Goal: Information Seeking & Learning: Learn about a topic

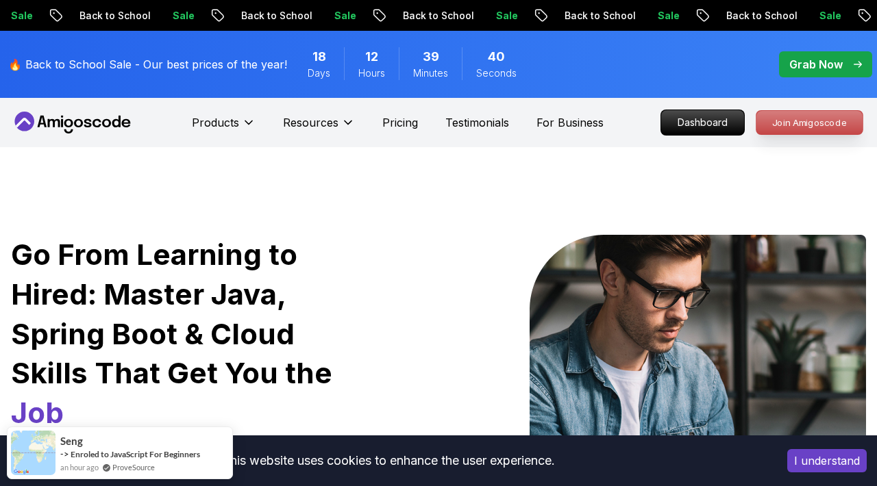
click at [781, 134] on p "Join Amigoscode" at bounding box center [809, 122] width 106 height 23
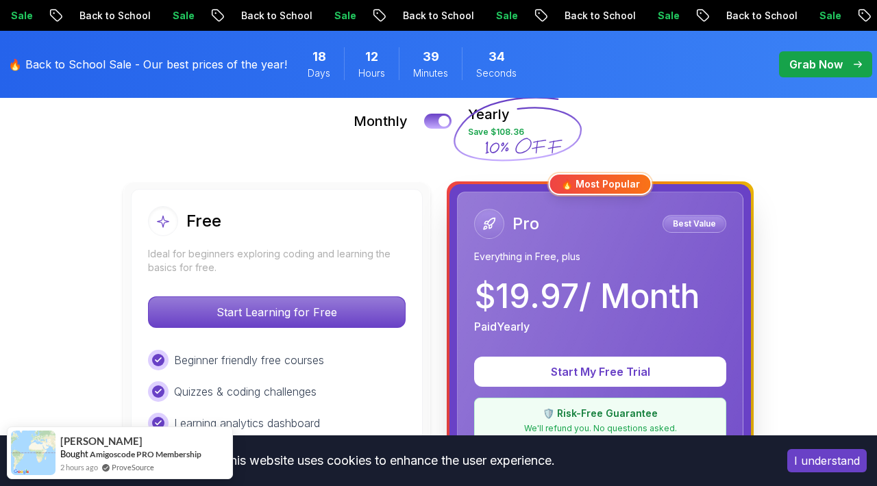
scroll to position [48, 0]
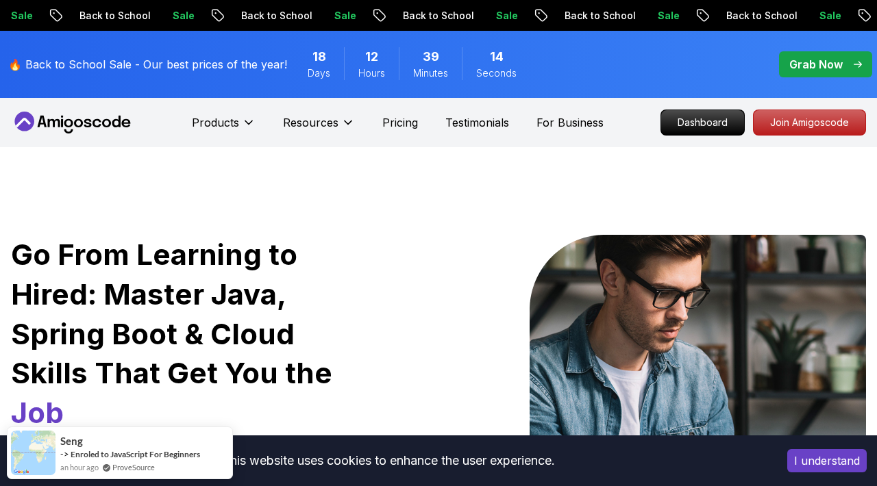
click at [826, 68] on p "Grab Now" at bounding box center [815, 64] width 53 height 16
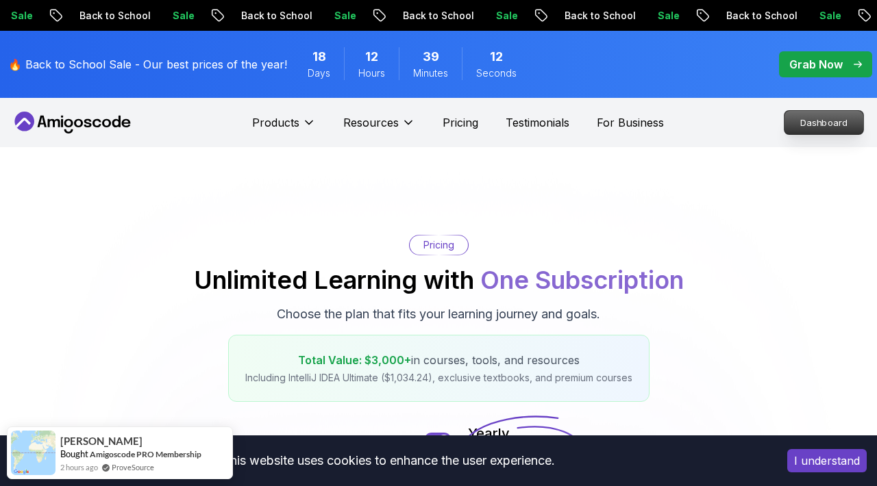
click at [807, 134] on p "Dashboard" at bounding box center [823, 122] width 79 height 23
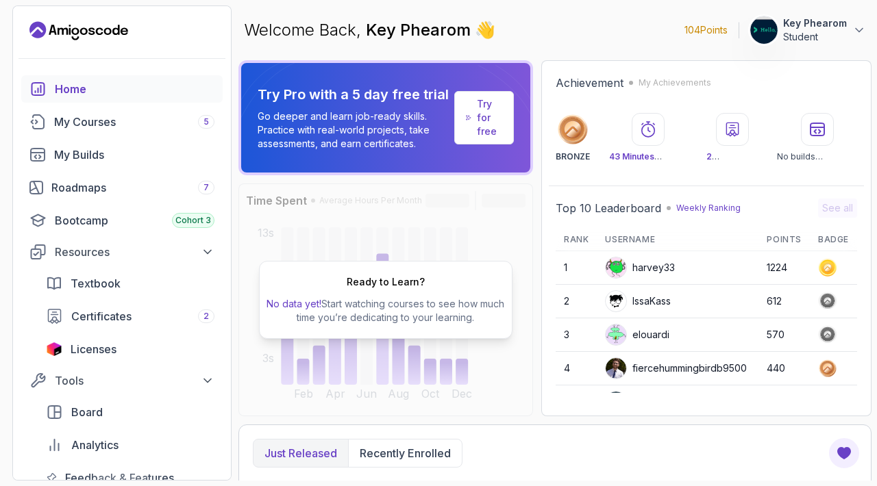
click at [762, 36] on img at bounding box center [763, 29] width 27 height 27
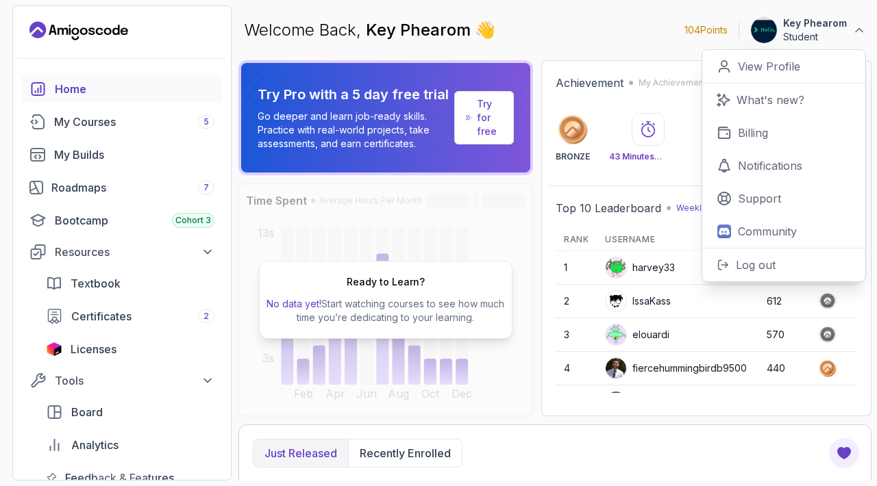
click at [805, 28] on p "Key Phearom" at bounding box center [815, 23] width 64 height 14
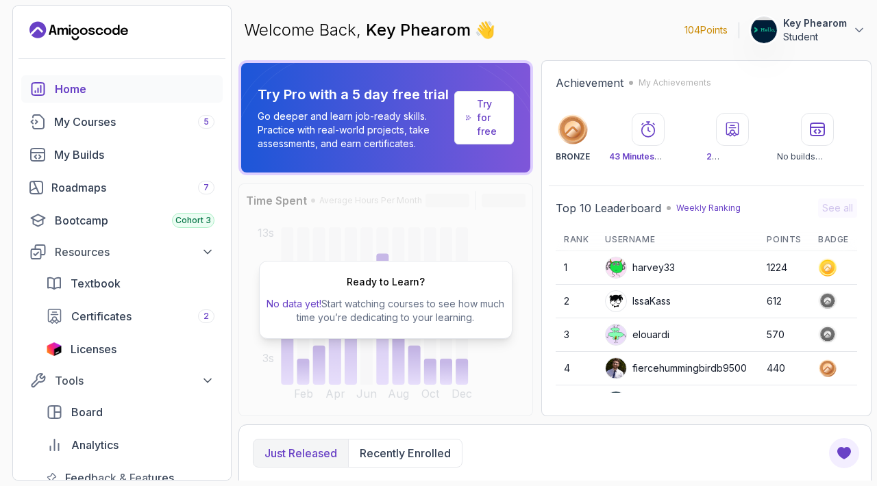
click at [158, 363] on div "Textbook Certificates 2 Licenses" at bounding box center [130, 316] width 185 height 93
click at [155, 363] on link "Licenses" at bounding box center [130, 349] width 185 height 27
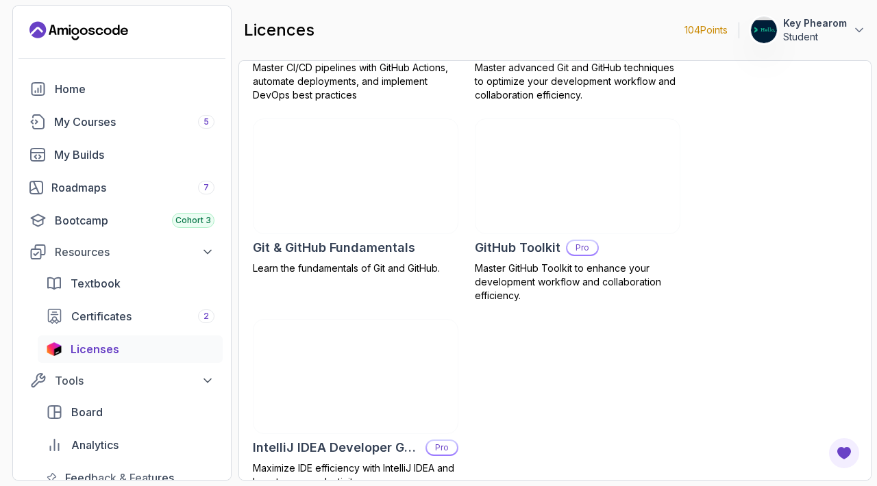
scroll to position [614, 0]
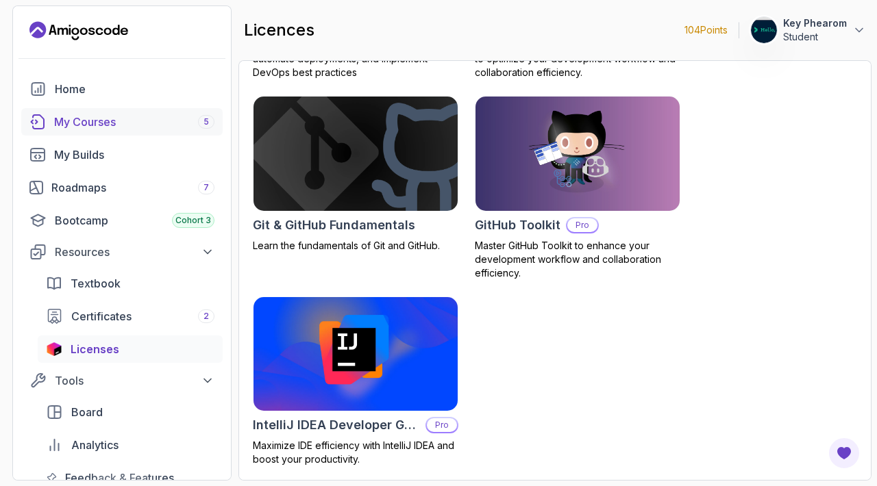
click at [146, 125] on div "My Courses 5" at bounding box center [134, 122] width 160 height 16
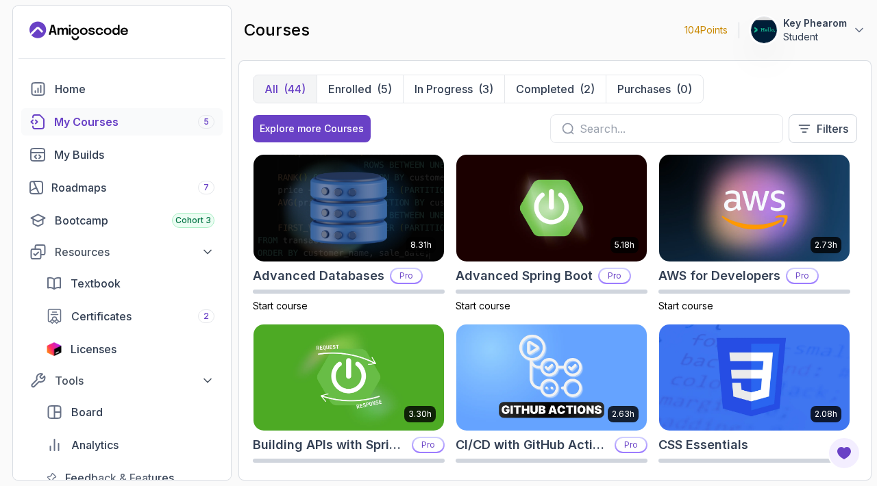
click at [684, 34] on p "104 Points" at bounding box center [705, 30] width 43 height 14
click at [171, 325] on div "Certificates 2" at bounding box center [142, 316] width 143 height 16
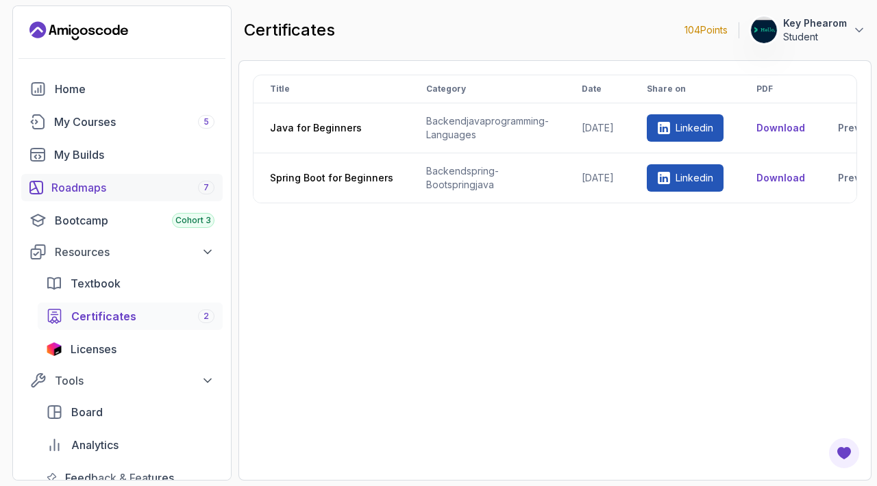
click at [152, 196] on div "Roadmaps 7" at bounding box center [132, 187] width 163 height 16
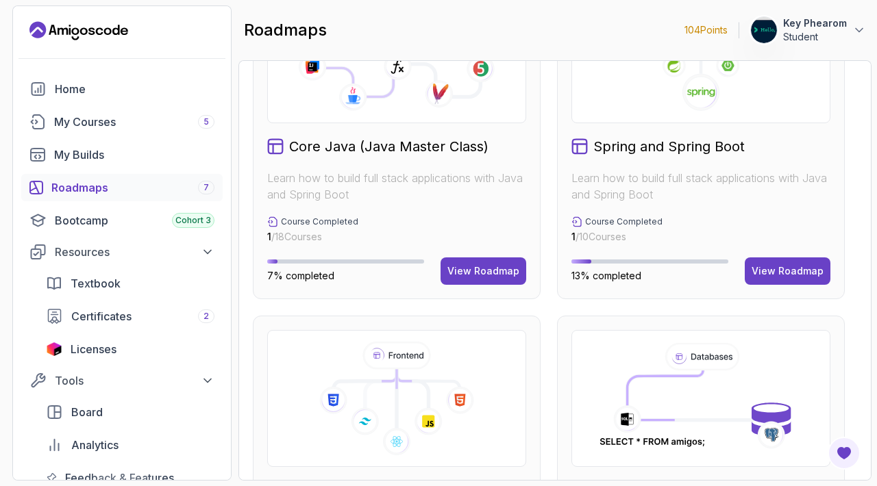
scroll to position [439, 0]
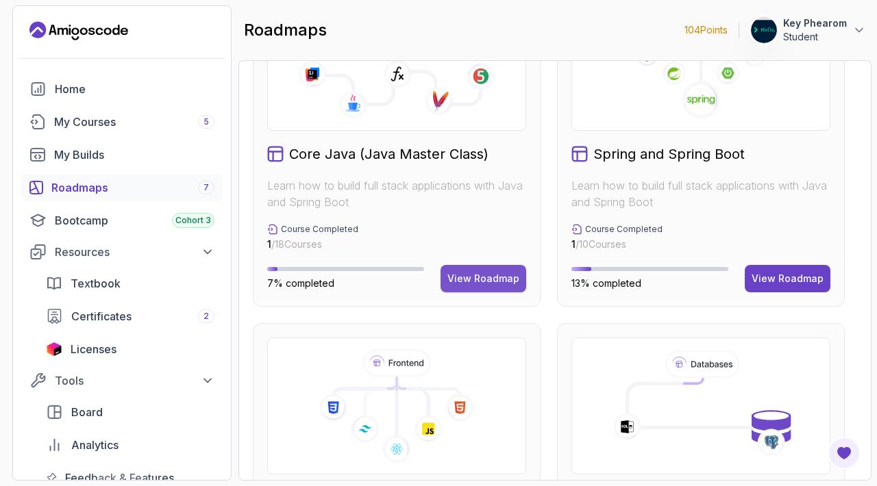
click at [513, 292] on button "View Roadmap" at bounding box center [483, 278] width 86 height 27
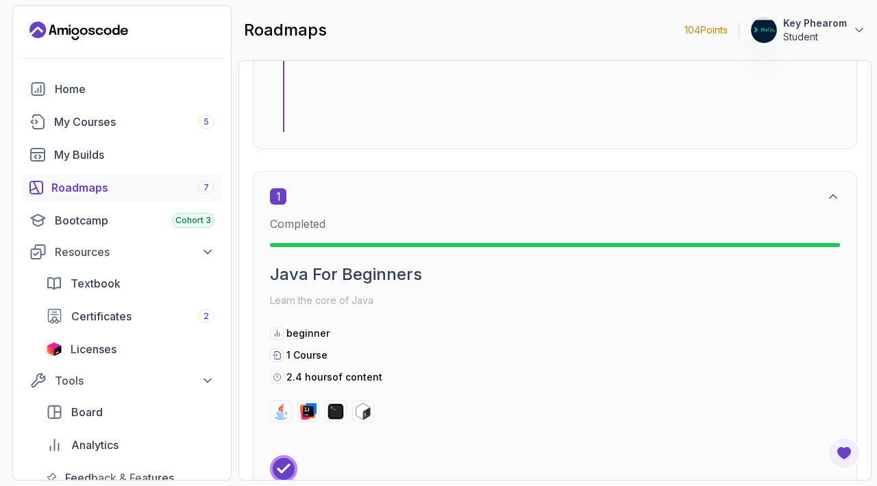
scroll to position [488, 0]
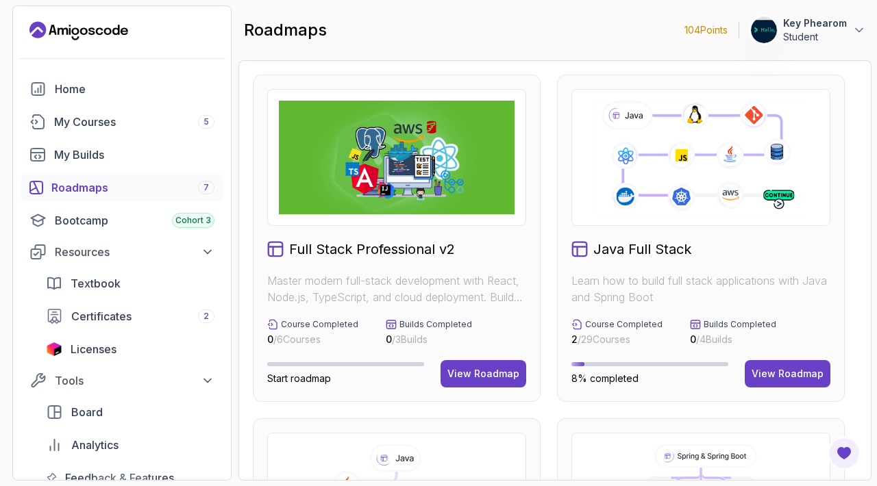
click at [751, 279] on div "Java Full Stack Learn how to build full stack applications with Java and Spring…" at bounding box center [701, 238] width 288 height 327
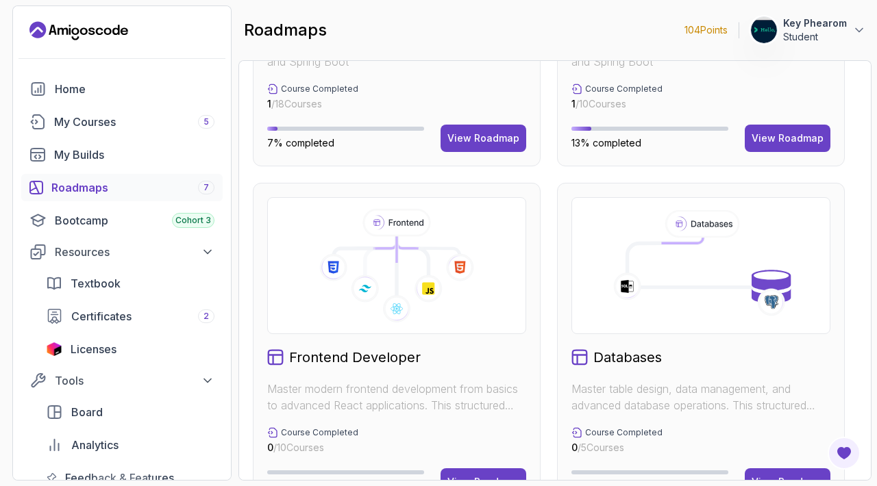
scroll to position [473, 0]
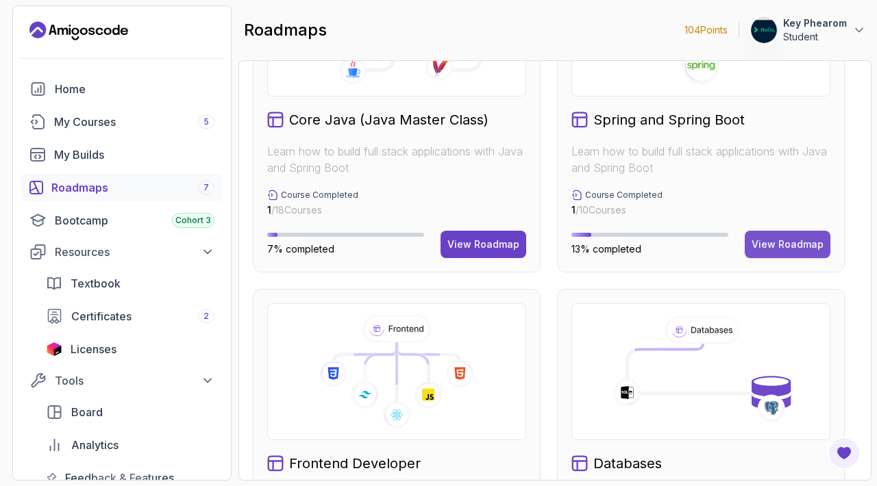
click at [768, 251] on div "View Roadmap" at bounding box center [787, 245] width 72 height 14
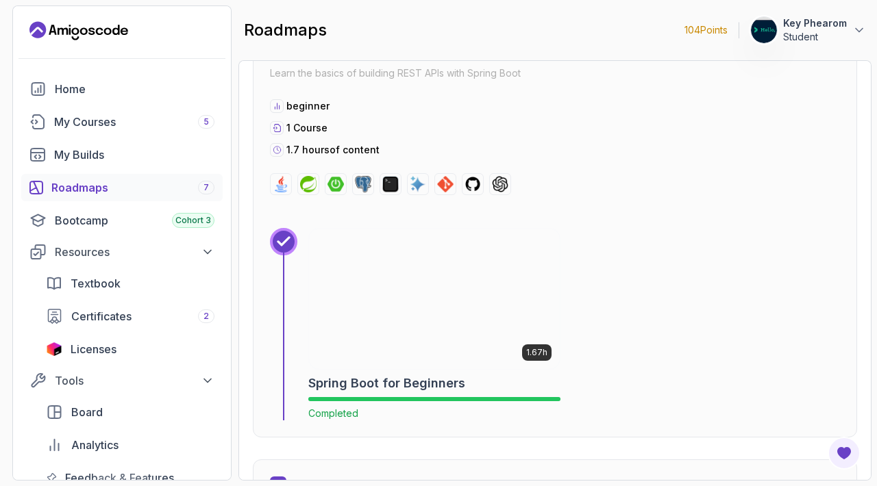
scroll to position [498, 0]
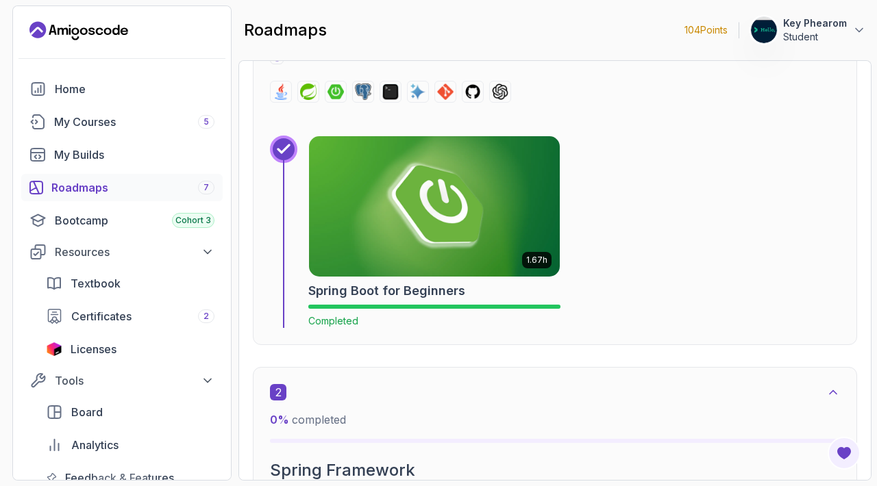
scroll to position [588, 0]
click at [417, 279] on img at bounding box center [434, 205] width 263 height 147
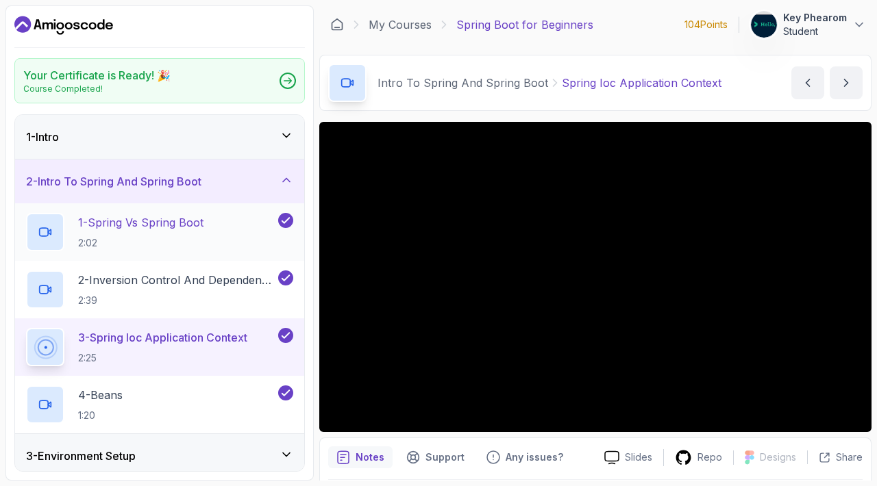
click at [201, 250] on h2 "1 - Spring Vs Spring Boot 2:02" at bounding box center [140, 232] width 125 height 36
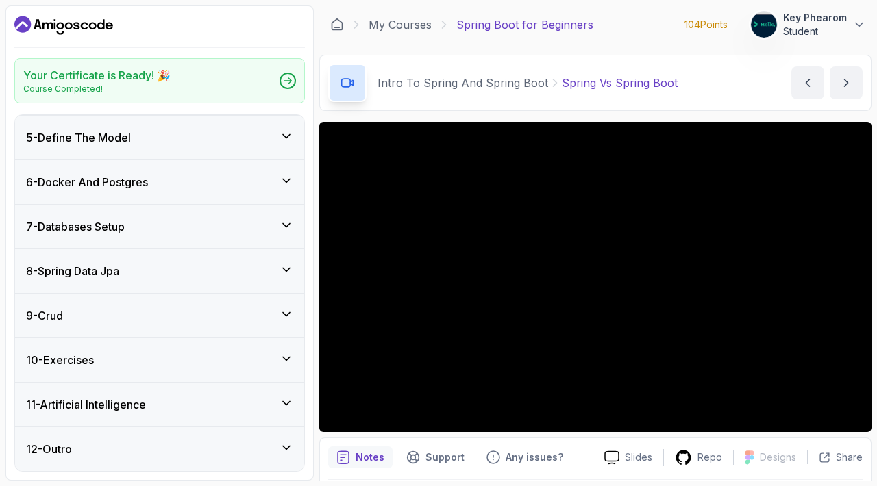
scroll to position [515, 0]
click at [144, 308] on div "9 - Crud" at bounding box center [159, 316] width 267 height 16
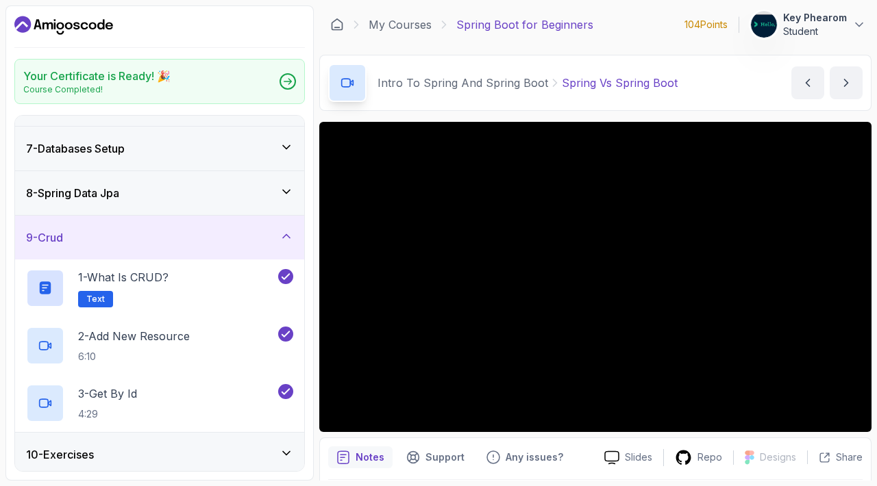
scroll to position [451, 0]
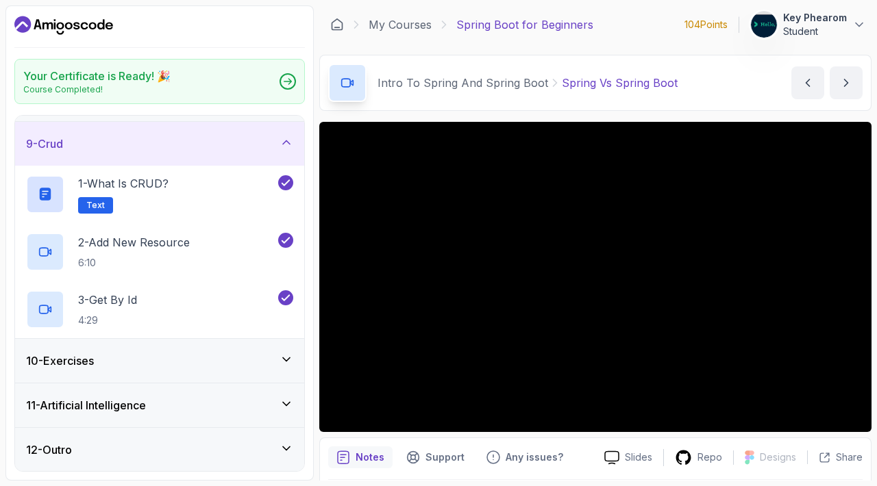
click at [249, 339] on div "10 - Exercises" at bounding box center [159, 361] width 289 height 44
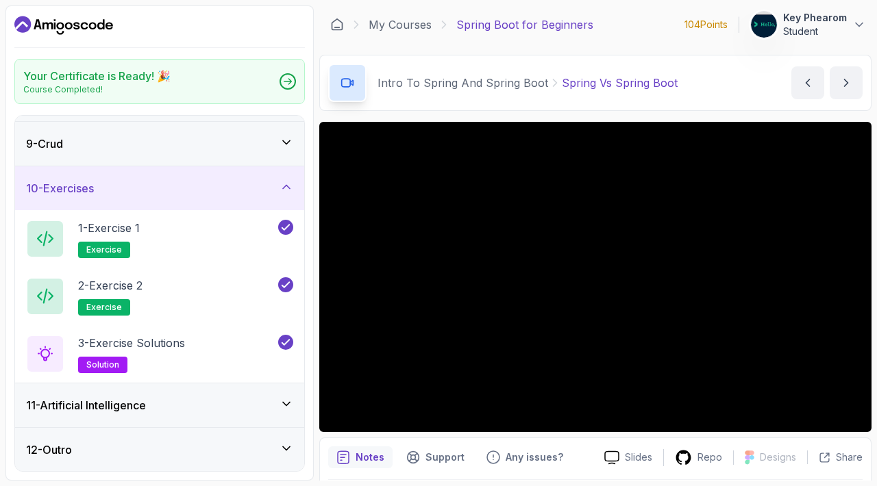
click at [218, 397] on div "11 - Artificial Intelligence" at bounding box center [159, 405] width 267 height 16
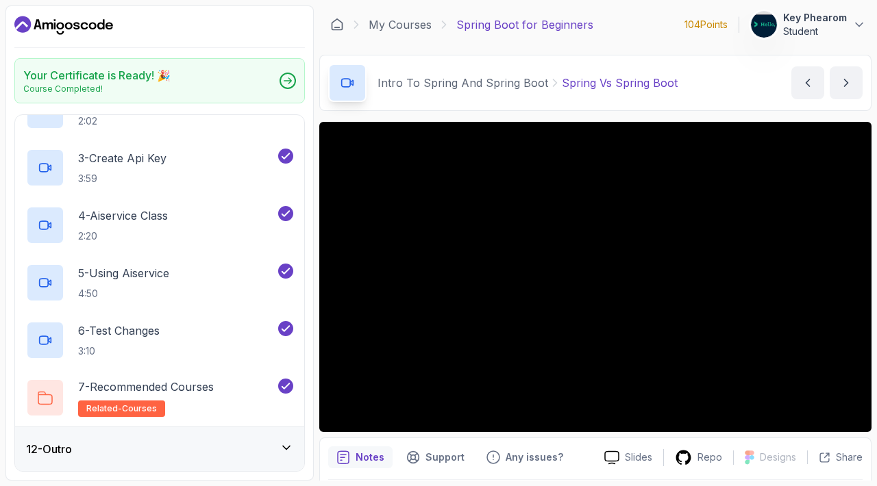
scroll to position [0, 0]
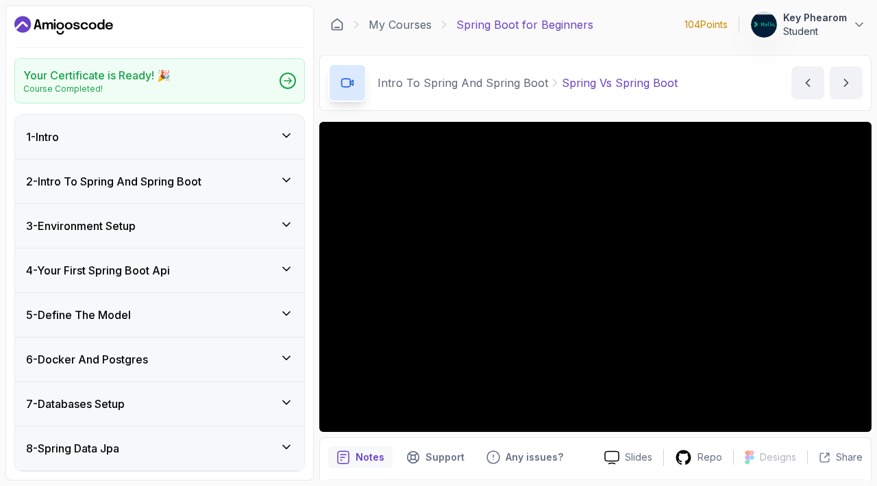
click at [221, 145] on div "1 - Intro" at bounding box center [159, 137] width 267 height 16
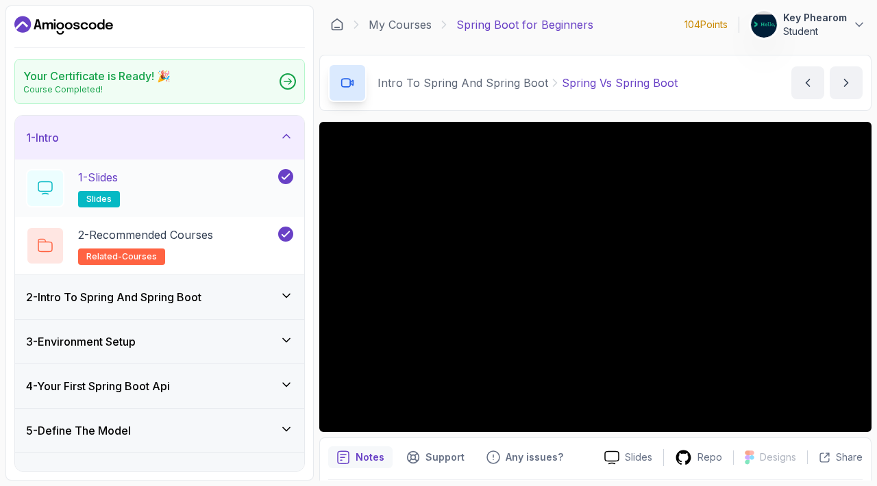
click at [204, 208] on div "1 - Slides slides" at bounding box center [150, 188] width 249 height 38
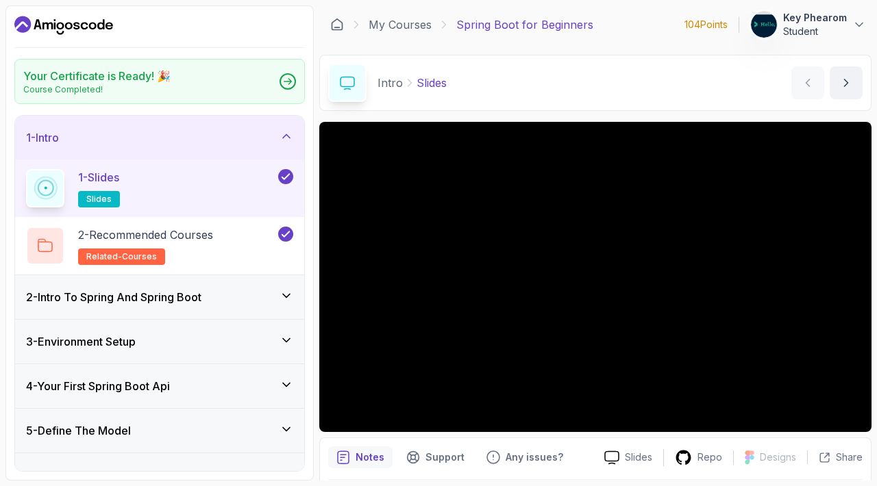
click at [104, 205] on span "slides" at bounding box center [98, 199] width 25 height 11
